Goal: Information Seeking & Learning: Learn about a topic

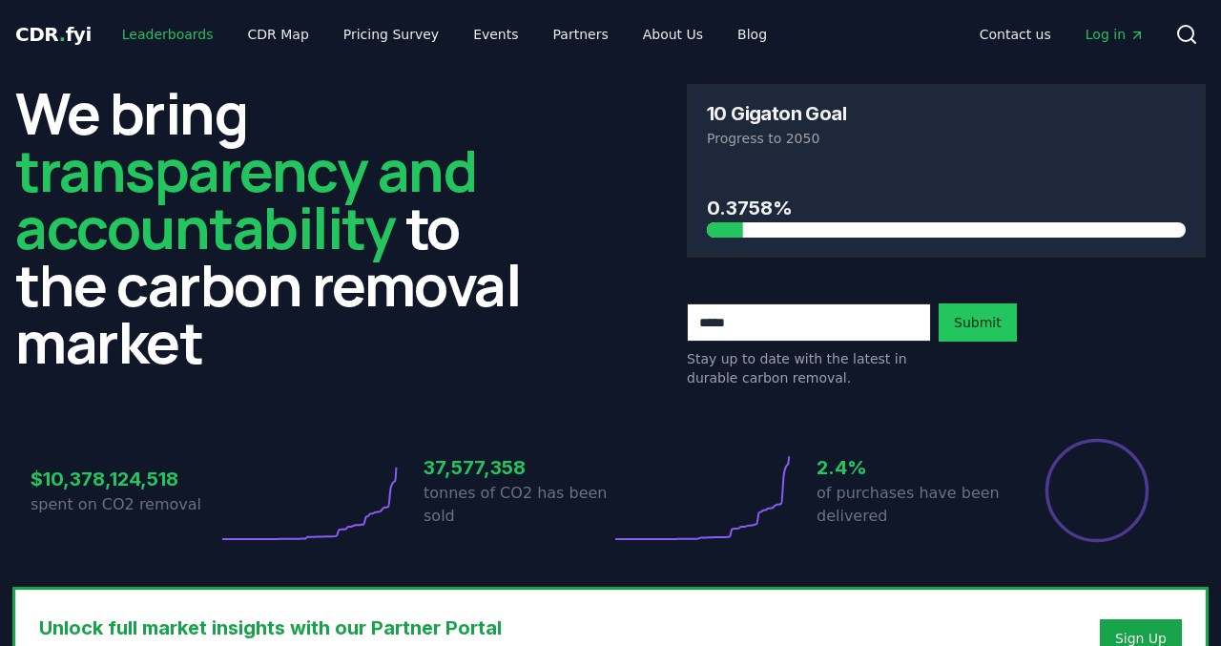
click at [162, 40] on link "Leaderboards" at bounding box center [168, 34] width 122 height 34
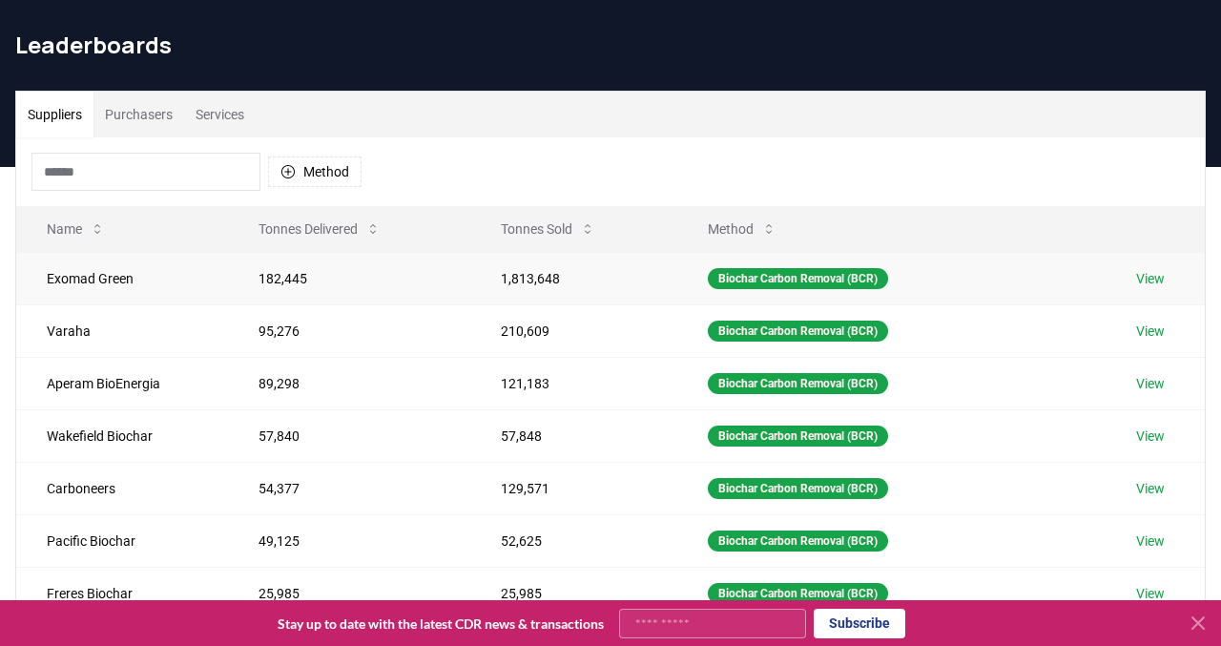
scroll to position [59, 0]
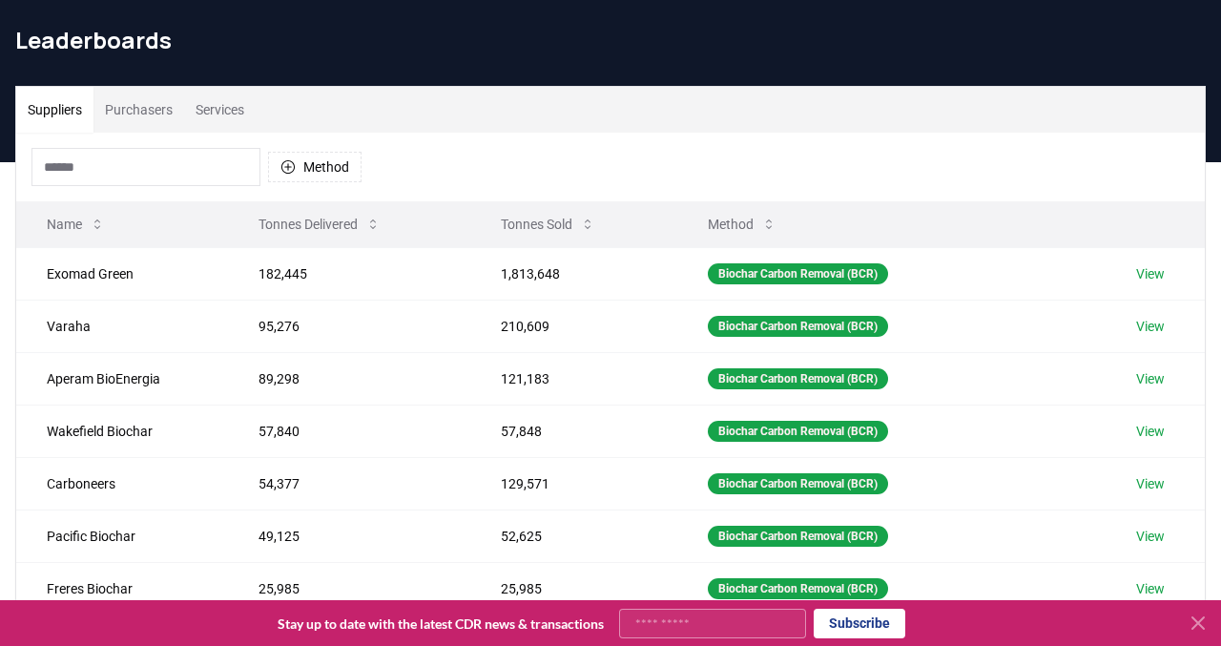
click at [541, 246] on th "Tonnes Sold" at bounding box center [573, 224] width 206 height 46
click at [540, 232] on button "Tonnes Sold" at bounding box center [548, 224] width 125 height 38
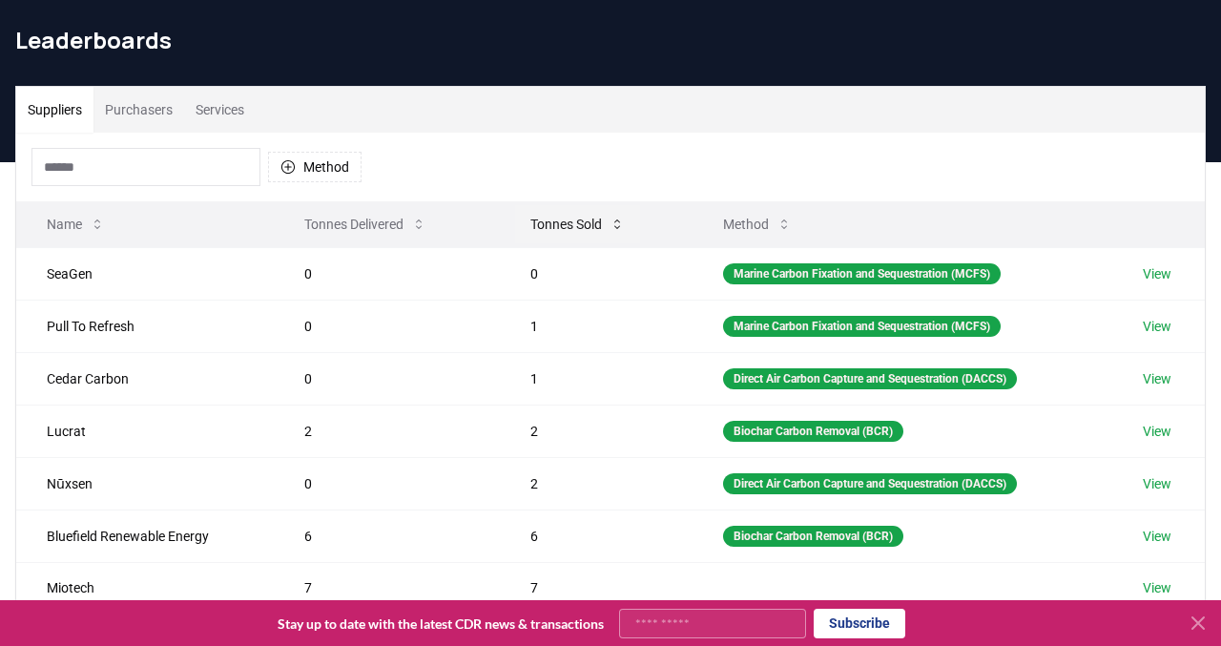
click at [540, 232] on button "Tonnes Sold" at bounding box center [577, 224] width 125 height 38
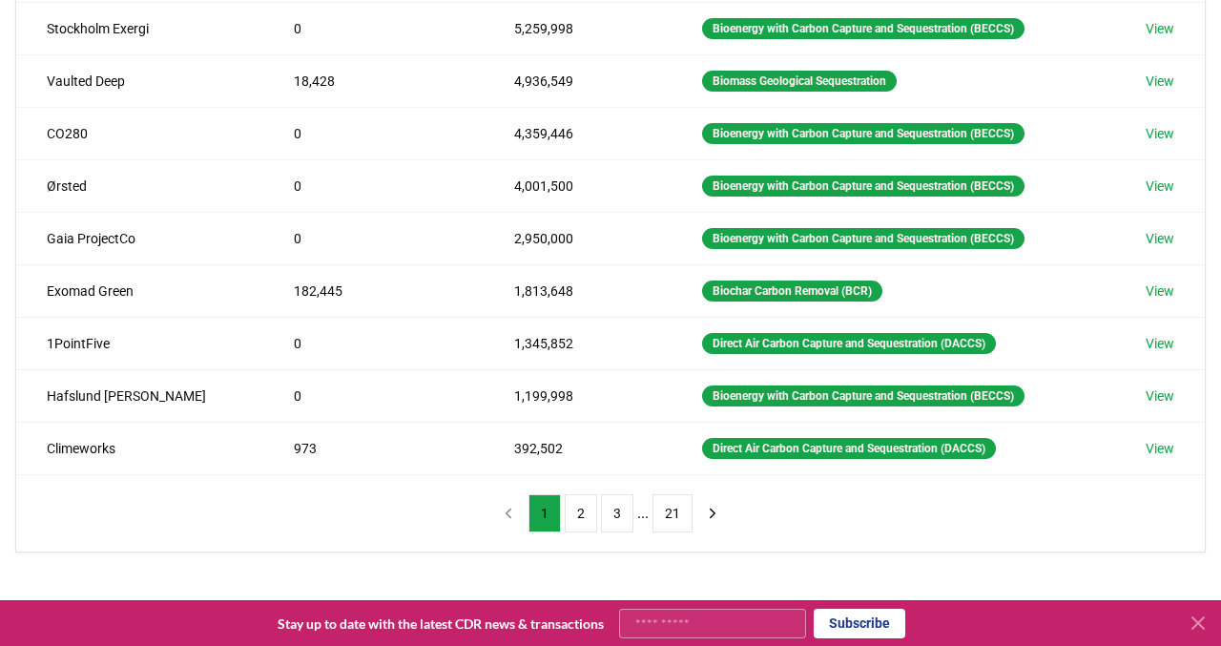
scroll to position [360, 0]
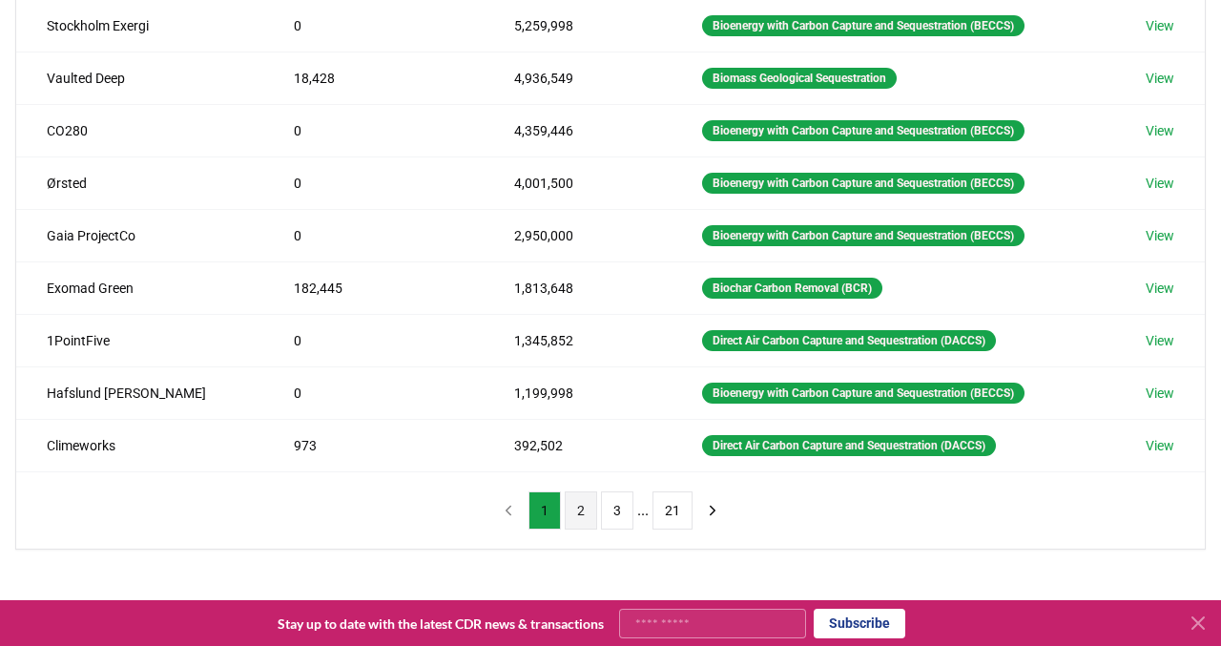
click at [576, 509] on button "2" at bounding box center [581, 510] width 32 height 38
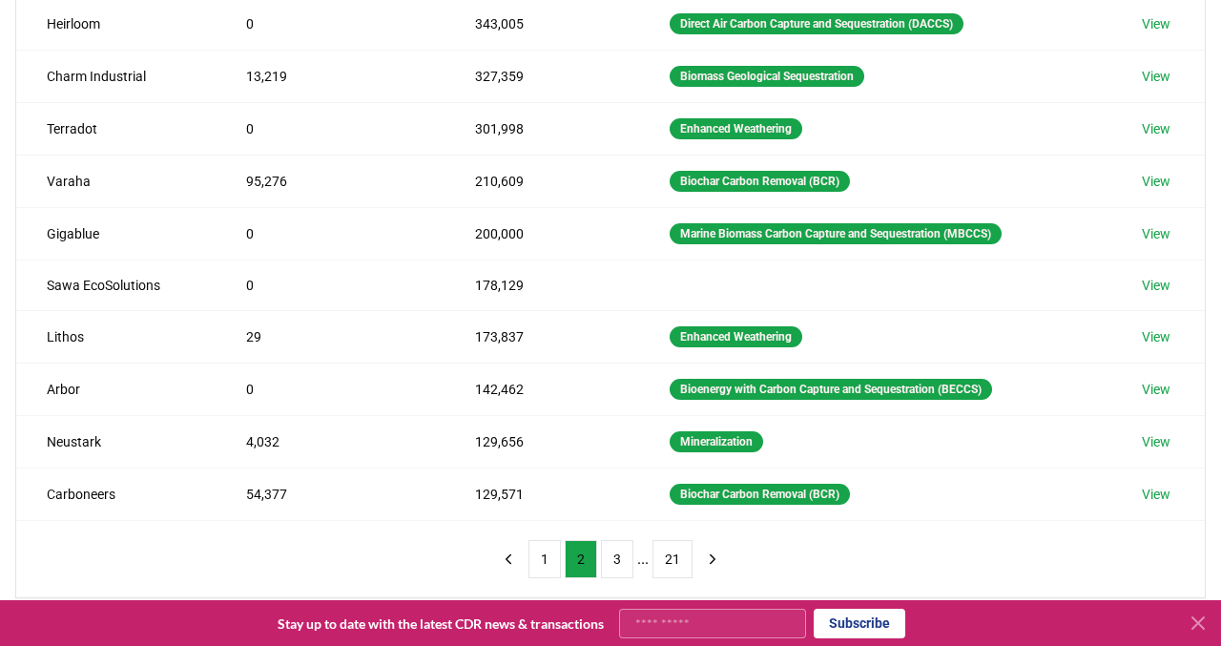
scroll to position [349, 0]
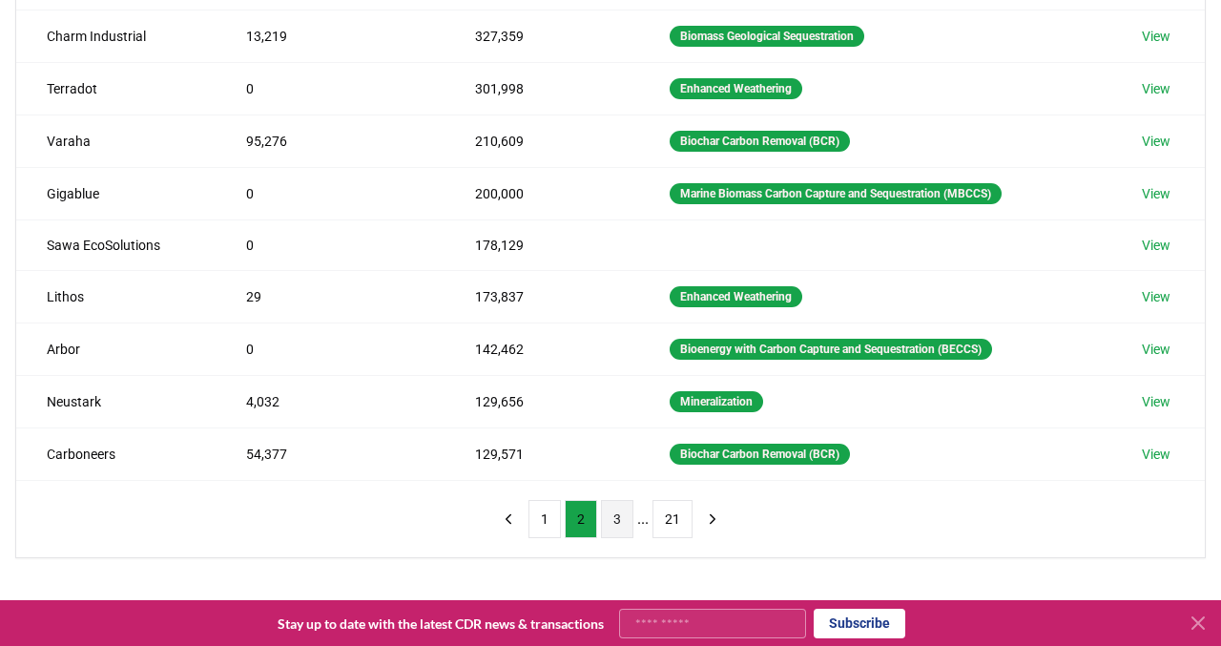
click at [611, 508] on button "3" at bounding box center [617, 519] width 32 height 38
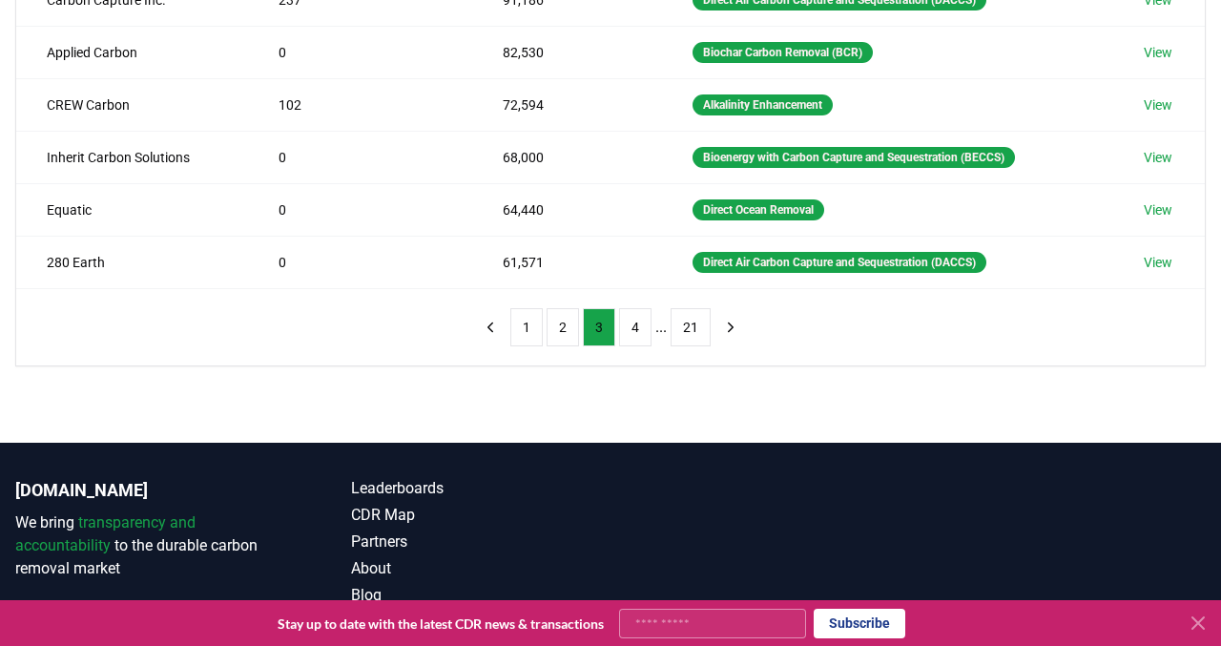
scroll to position [617, 0]
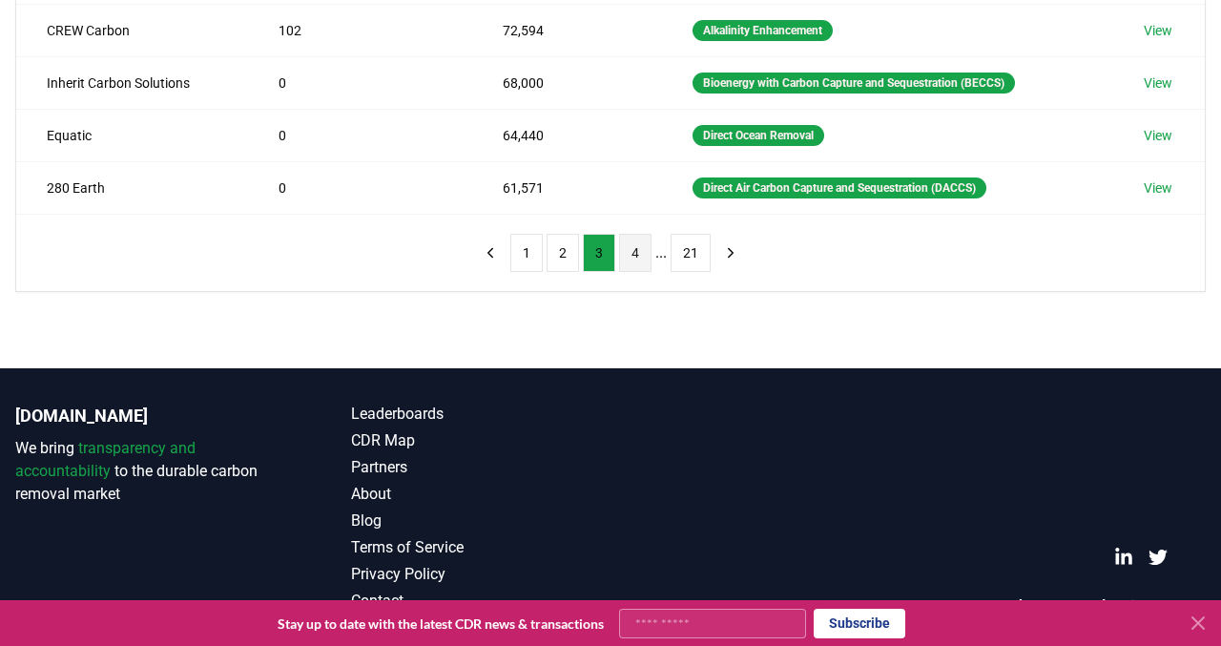
click at [634, 253] on button "4" at bounding box center [635, 253] width 32 height 38
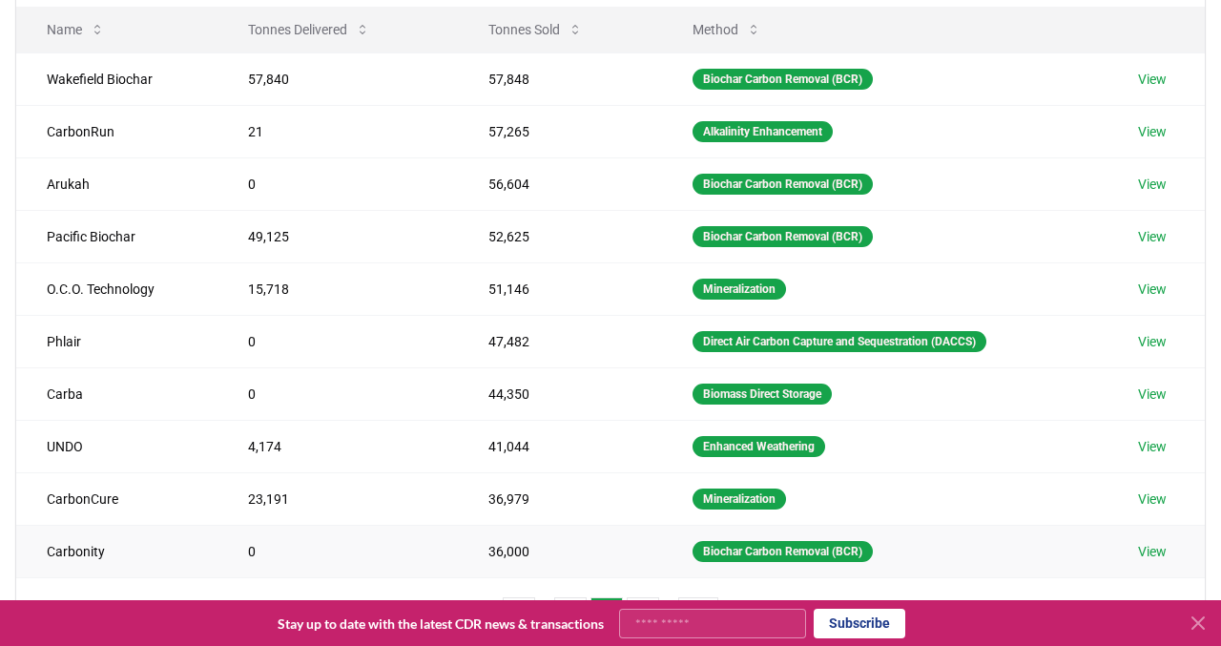
scroll to position [251, 0]
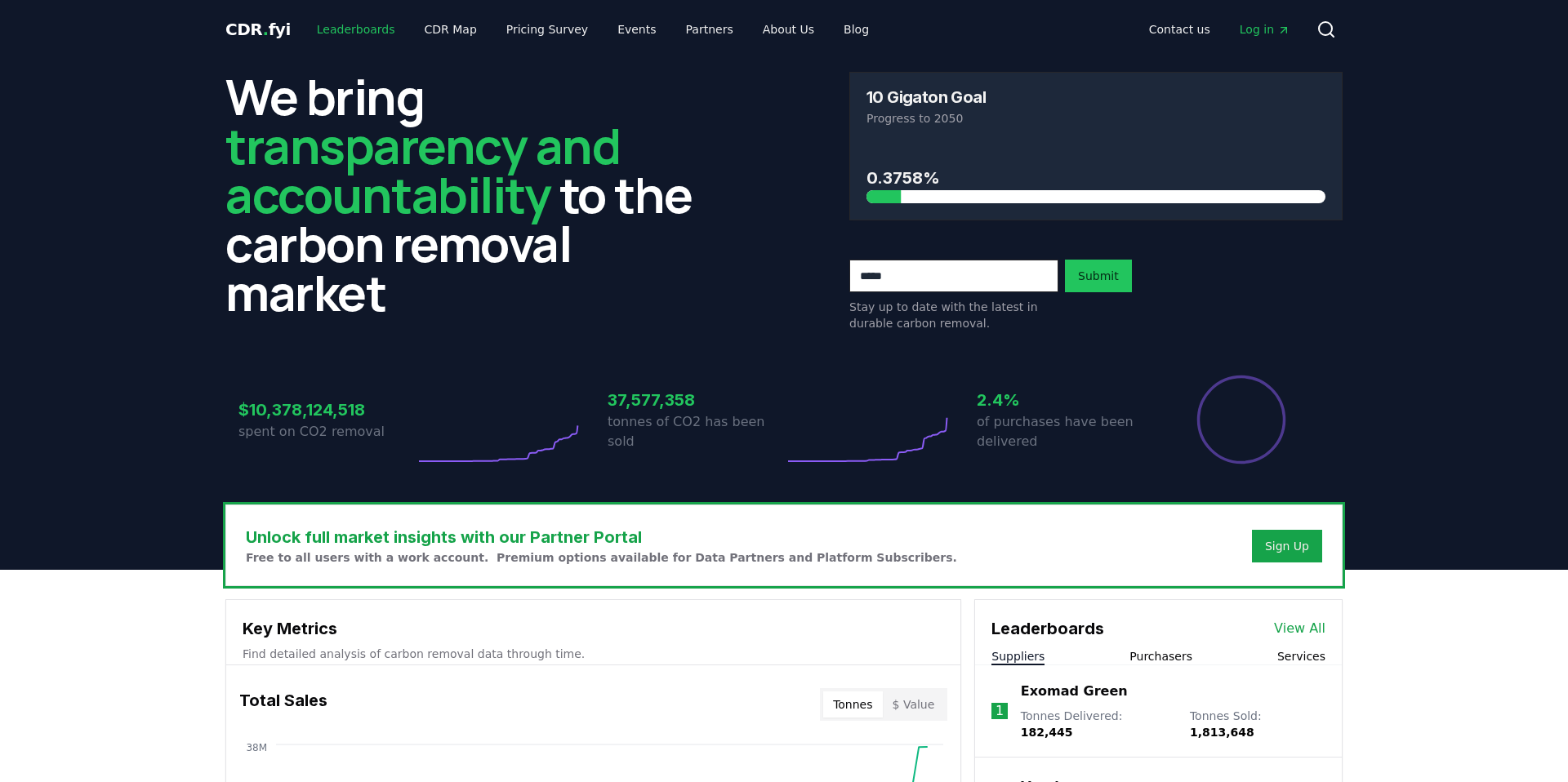
click at [330, 32] on link "Leaderboards" at bounding box center [356, 29] width 104 height 29
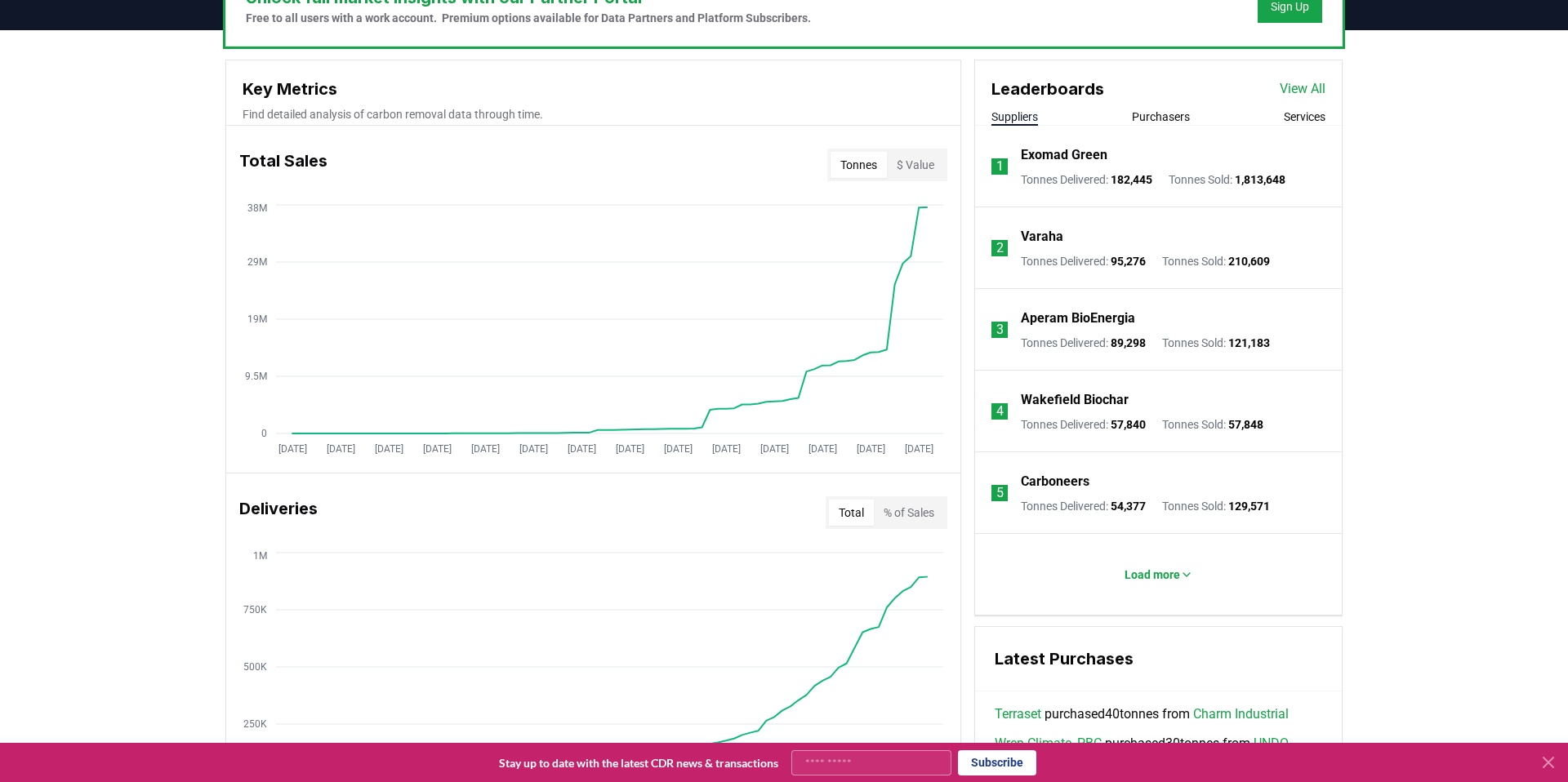
scroll to position [459, 0]
